Goal: Task Accomplishment & Management: Manage account settings

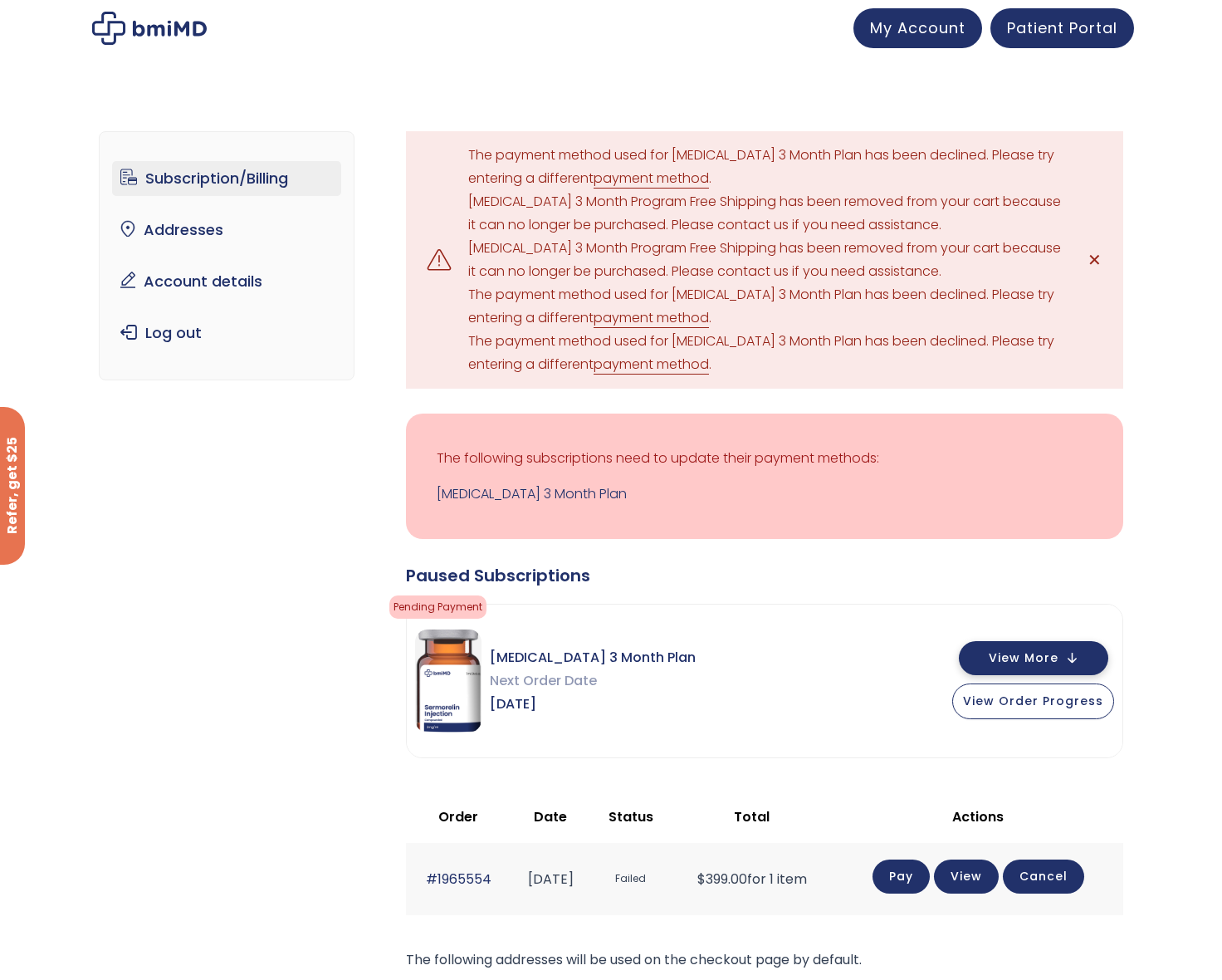
click at [1048, 653] on span "View More" at bounding box center [1024, 657] width 70 height 11
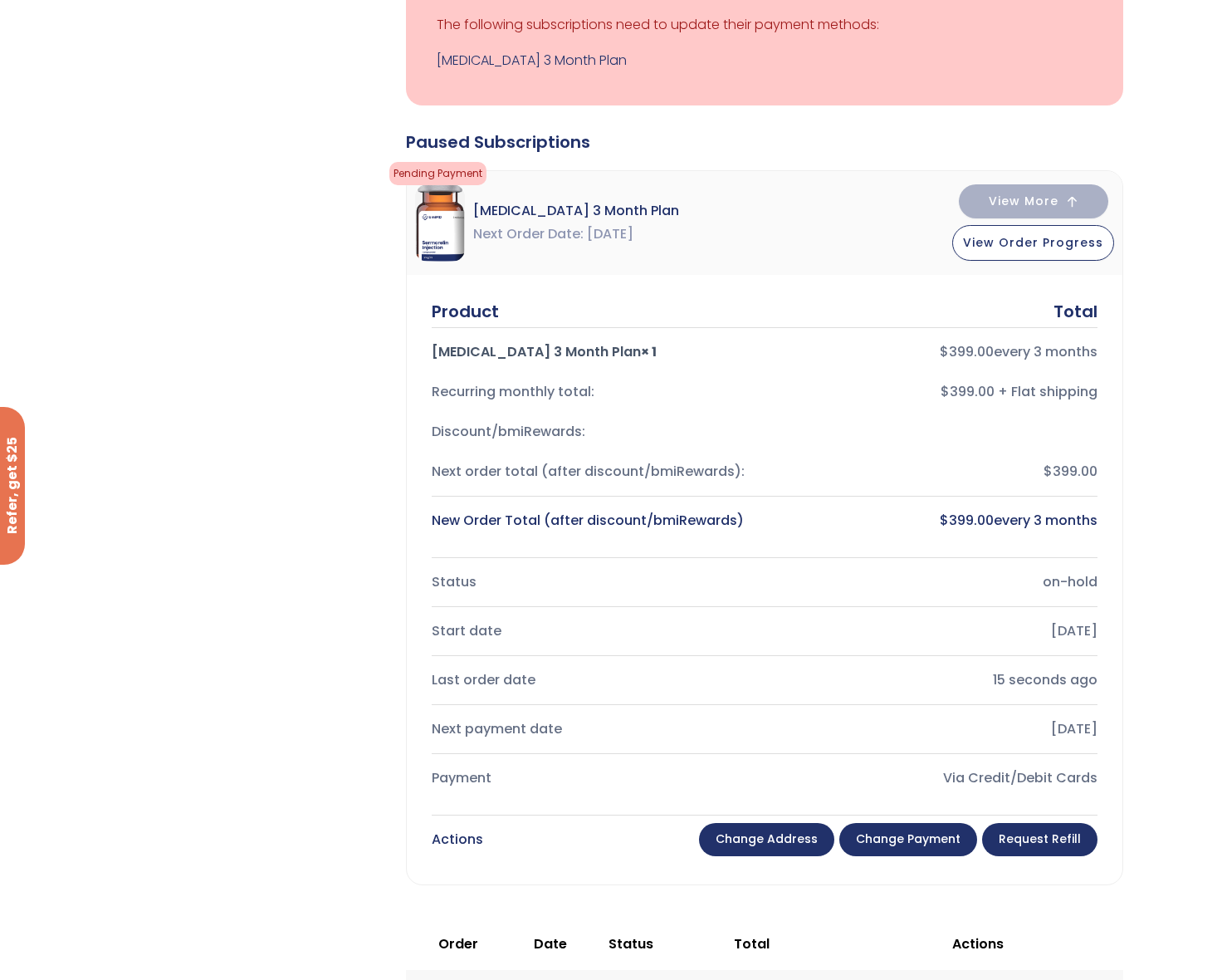
scroll to position [440, 0]
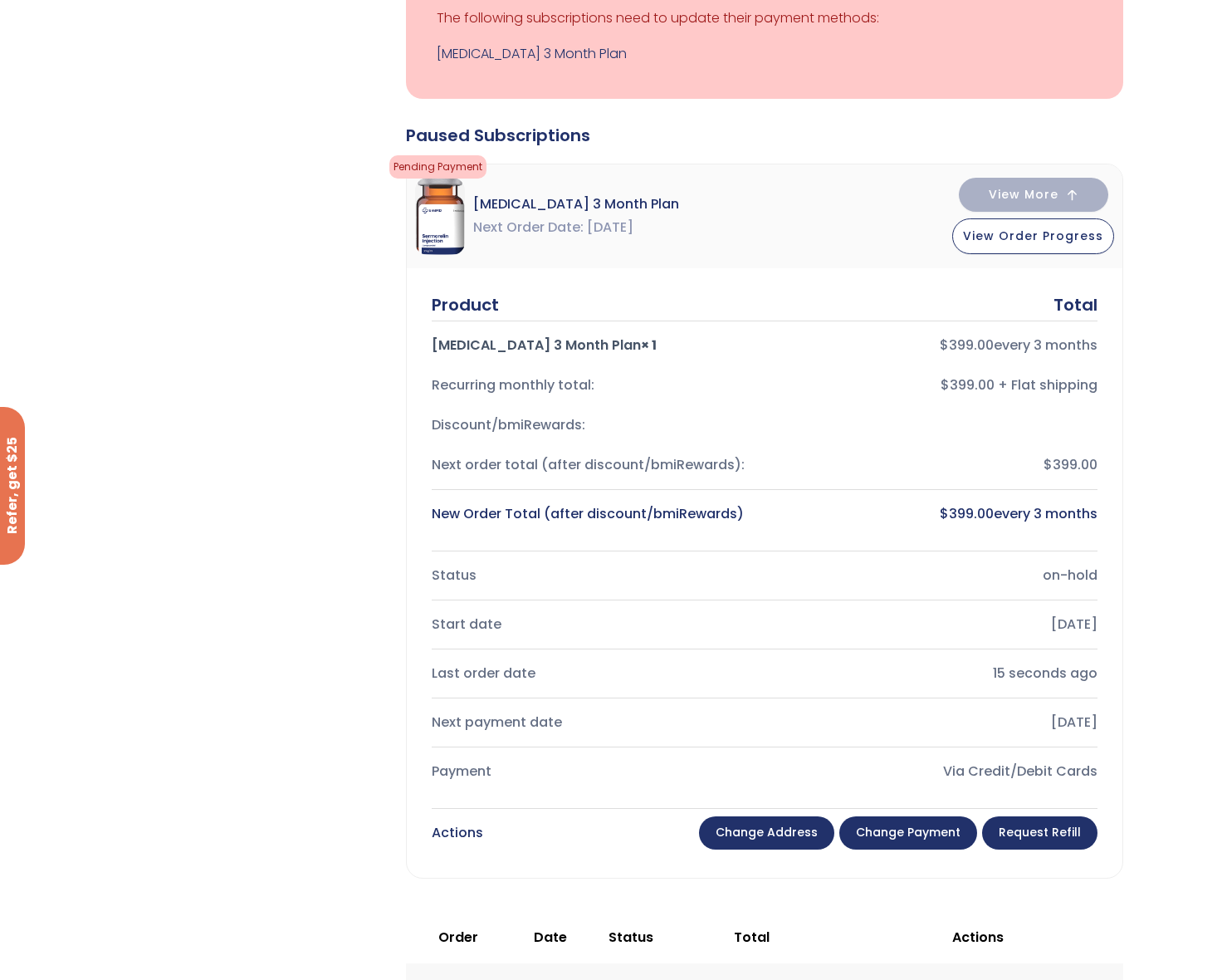
click at [451, 769] on div "Payment" at bounding box center [591, 771] width 319 height 23
click at [955, 831] on link "Change payment" at bounding box center [908, 833] width 138 height 33
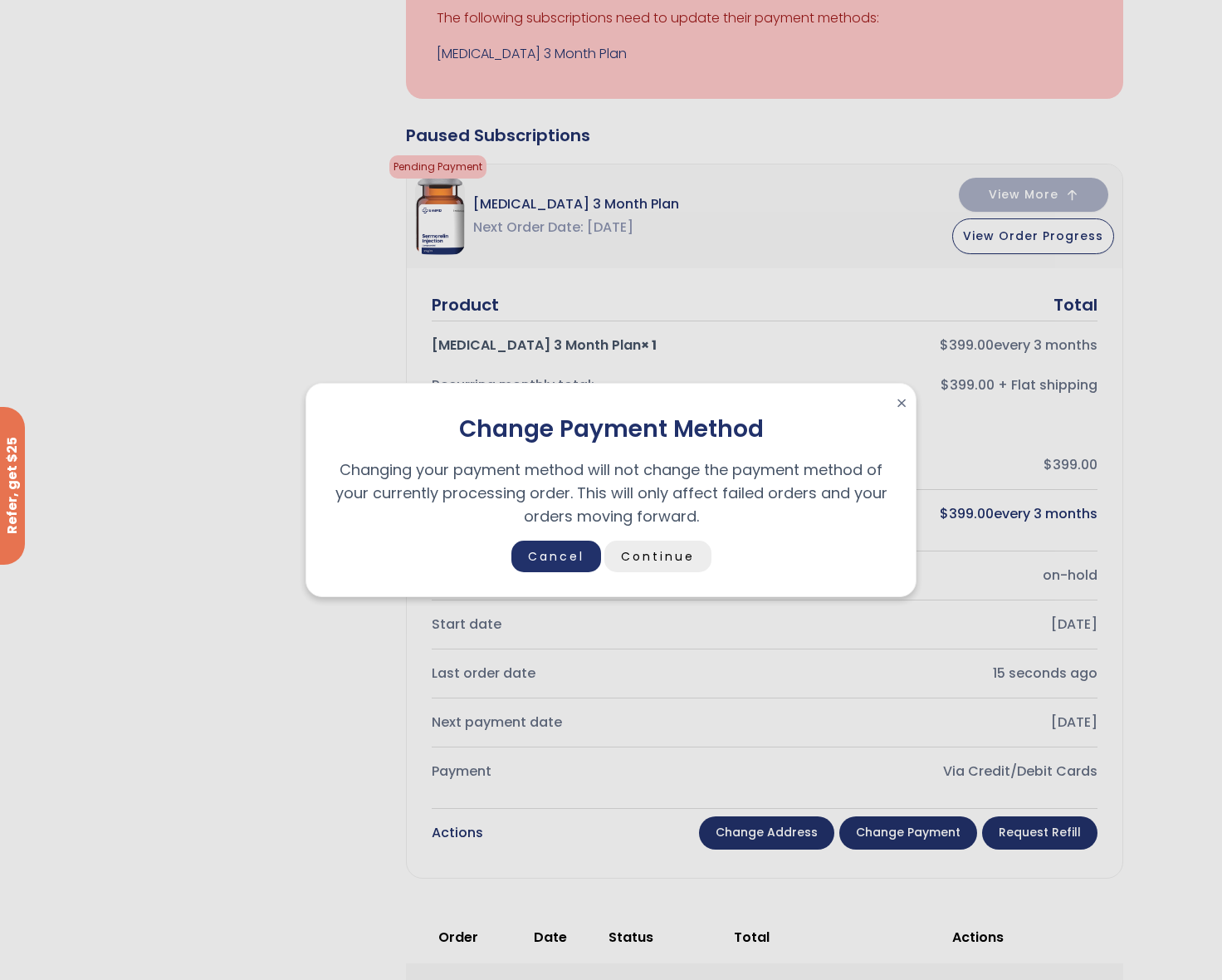
click at [654, 557] on link "Continue" at bounding box center [658, 556] width 107 height 32
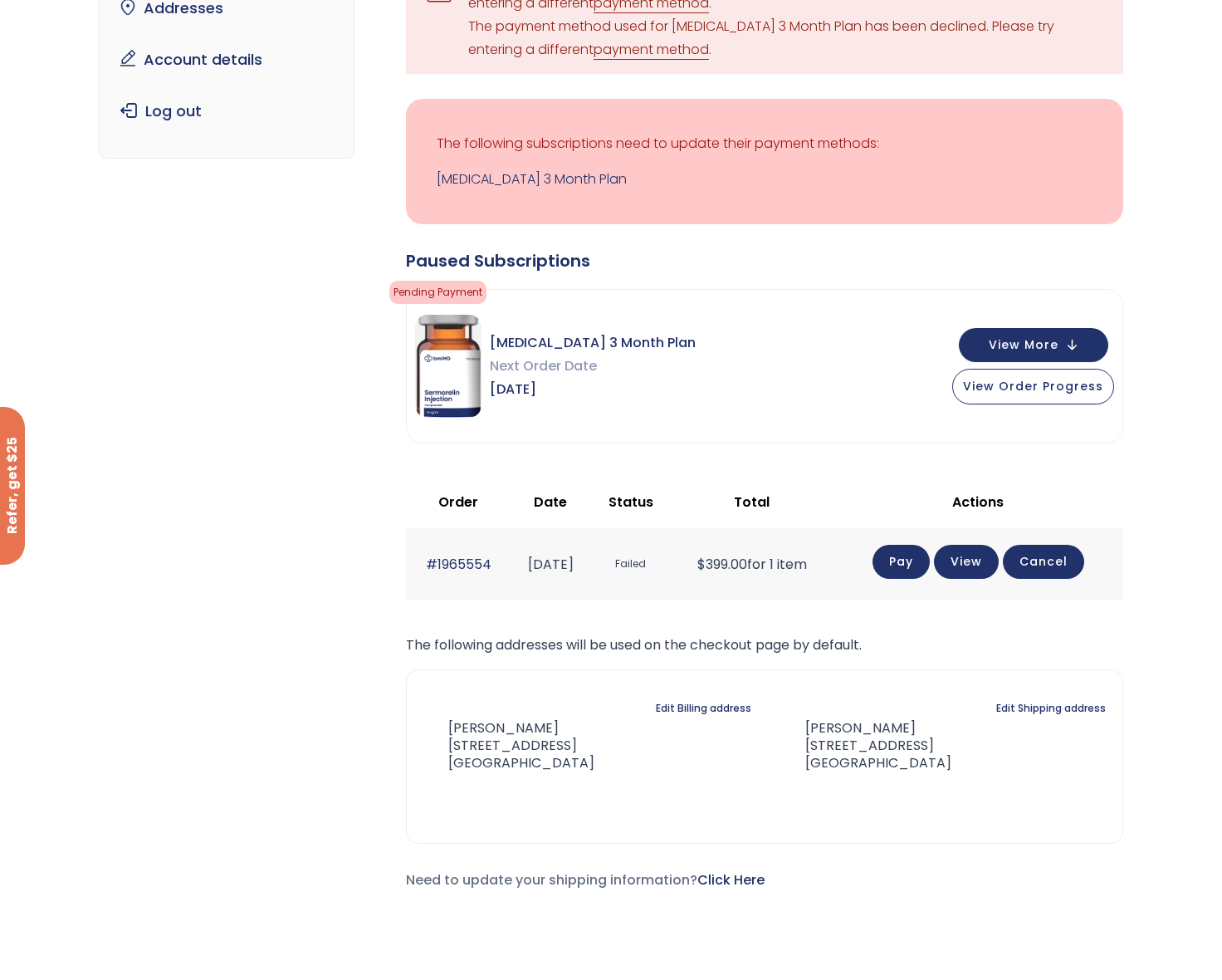
scroll to position [227, 0]
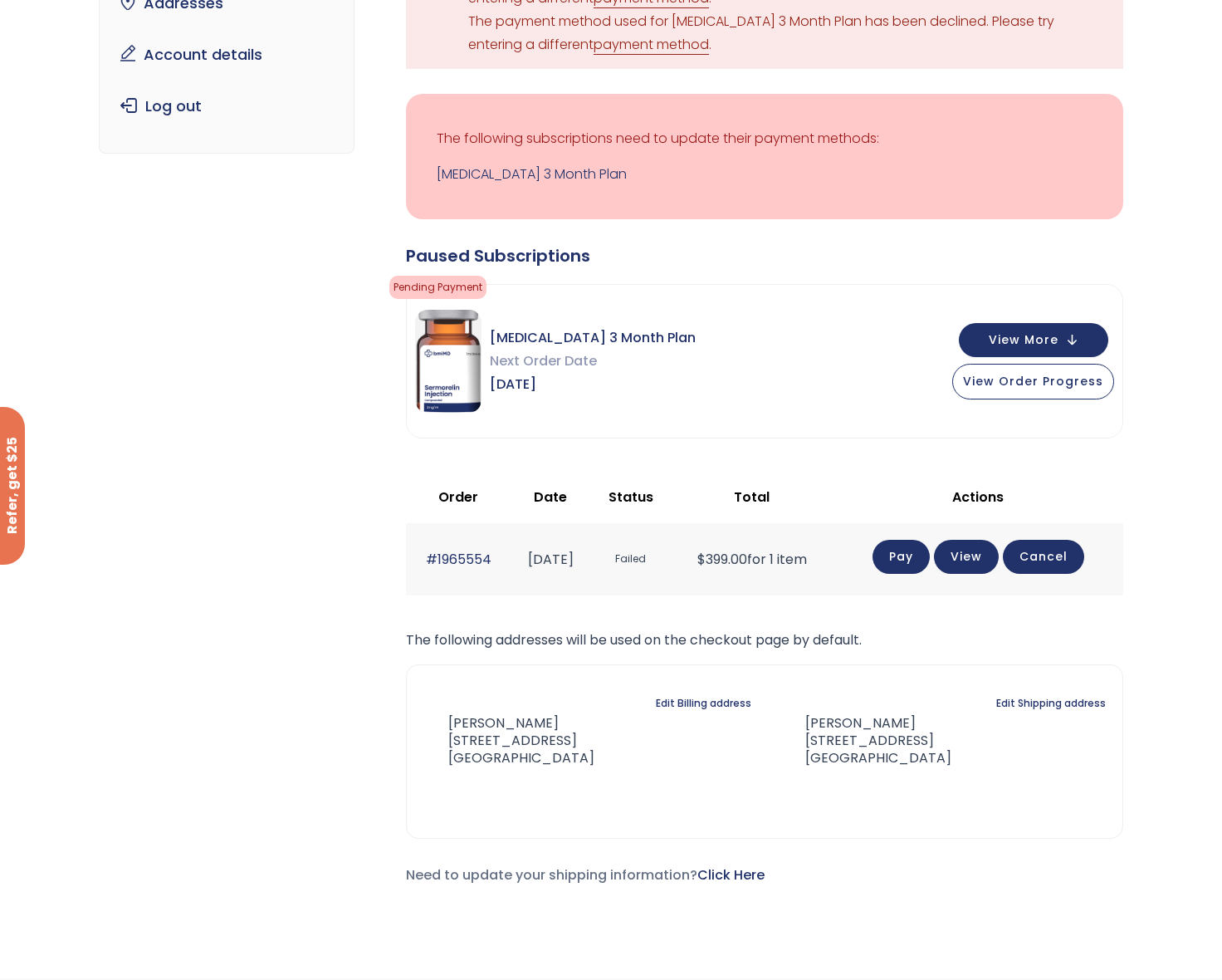
click at [923, 565] on link "Pay" at bounding box center [901, 556] width 57 height 34
